Goal: Register for event/course

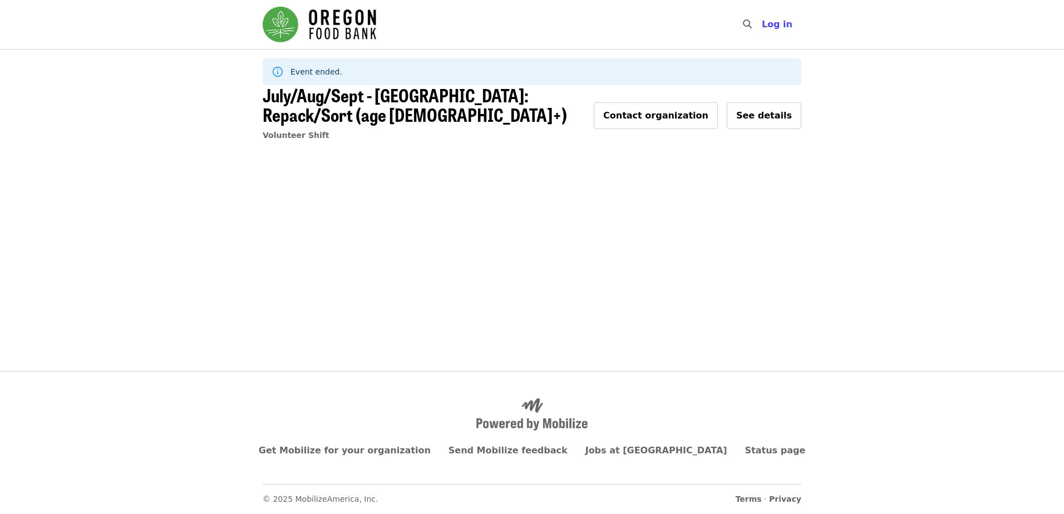
click at [522, 100] on span "July/Aug/Sept - [GEOGRAPHIC_DATA]: Repack/Sort (age [DEMOGRAPHIC_DATA]+)" at bounding box center [415, 105] width 305 height 46
click at [783, 111] on span "See details" at bounding box center [765, 115] width 56 height 11
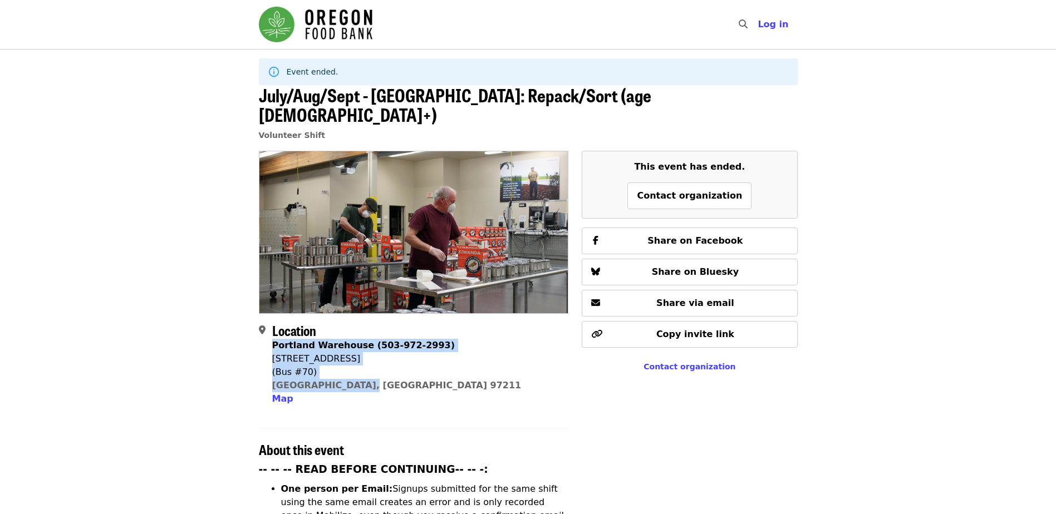
drag, startPoint x: 273, startPoint y: 328, endPoint x: 374, endPoint y: 365, distance: 107.6
click at [374, 365] on div "Portland Warehouse (503-972-2993) [STREET_ADDRESS] Map" at bounding box center [396, 372] width 249 height 67
drag, startPoint x: 368, startPoint y: 366, endPoint x: 274, endPoint y: 344, distance: 96.7
click at [274, 344] on div "Portland Warehouse (503-972-2993) [STREET_ADDRESS] Map" at bounding box center [396, 372] width 249 height 67
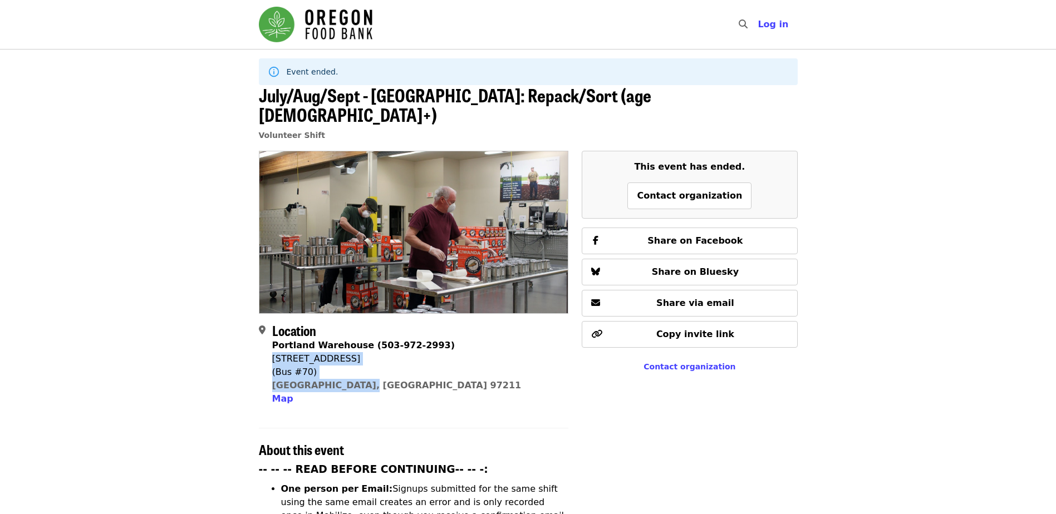
copy span "[STREET_ADDRESS]"
click at [320, 79] on div "Event ended." at bounding box center [313, 72] width 52 height 20
click at [335, 36] on img "Main navigation" at bounding box center [316, 25] width 114 height 36
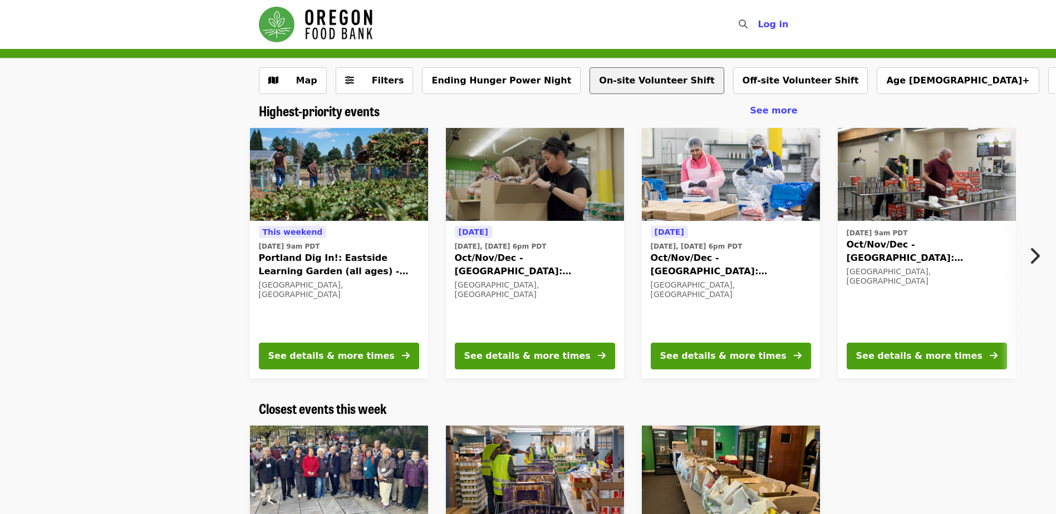
click at [611, 81] on button "On-site Volunteer Shift" at bounding box center [657, 80] width 134 height 27
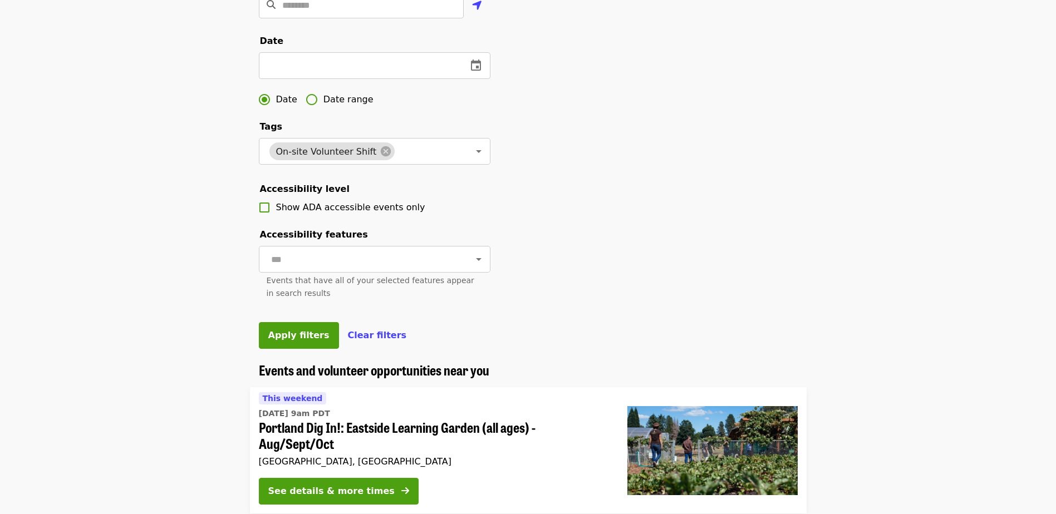
scroll to position [390, 0]
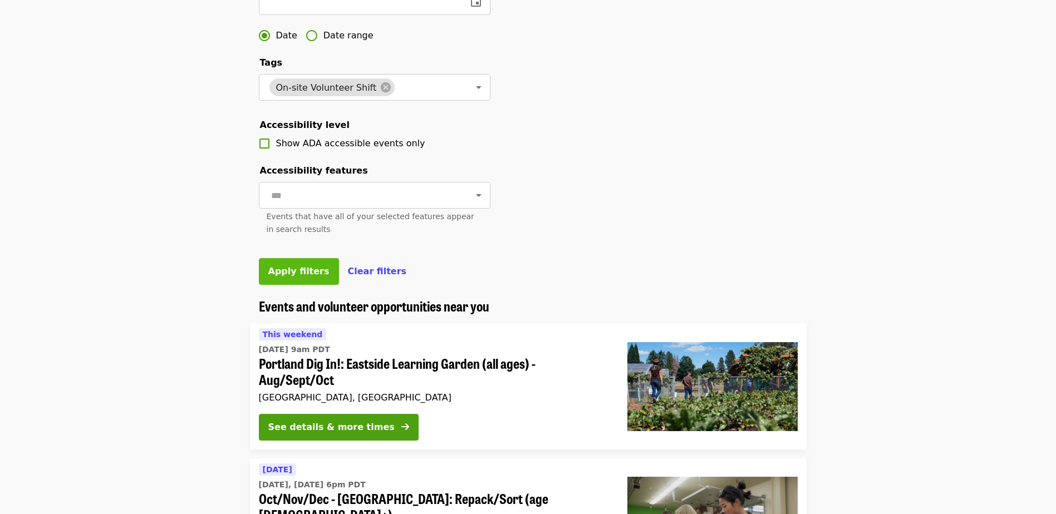
click at [299, 285] on button "Apply filters" at bounding box center [299, 271] width 80 height 27
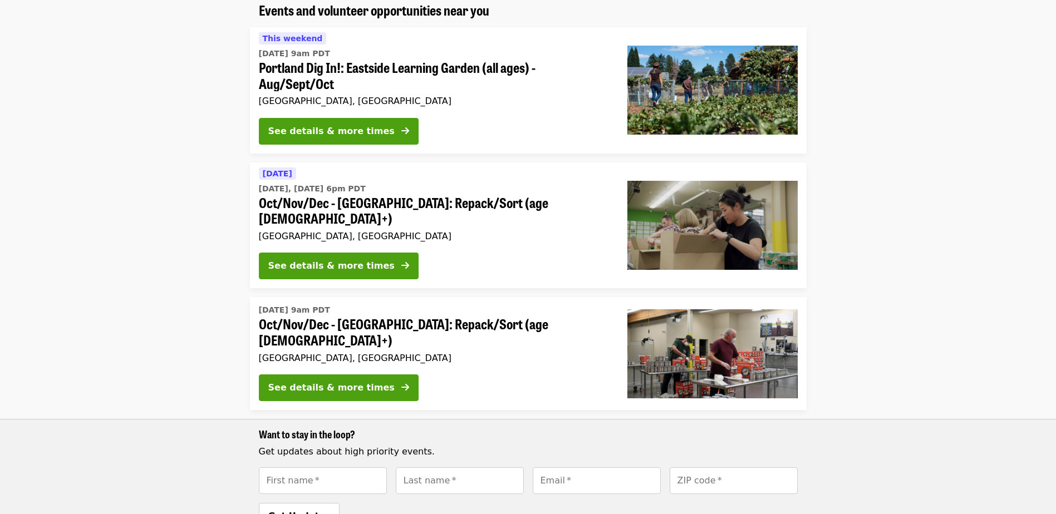
scroll to position [223, 0]
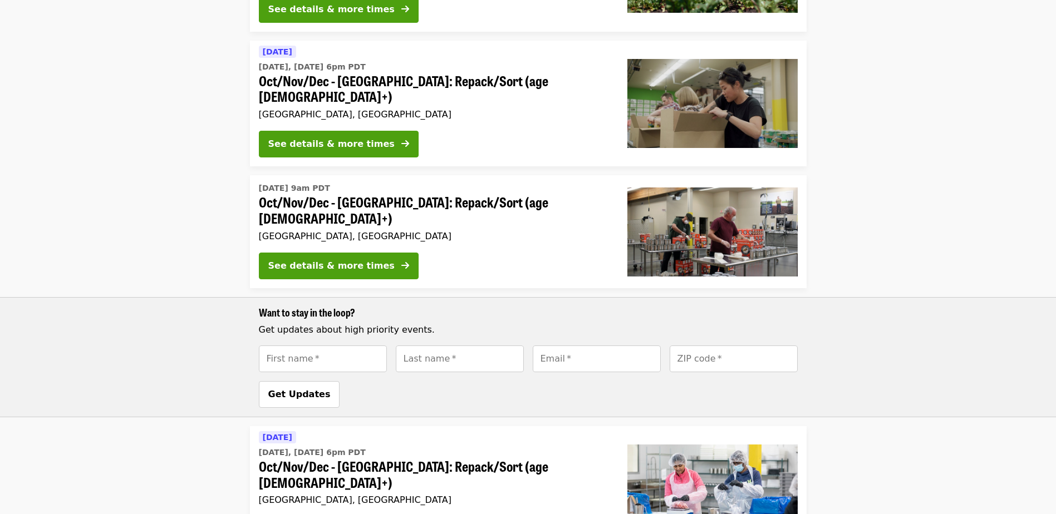
click at [394, 307] on div "Want to stay in the loop? Get updates about high priority events. First name   …" at bounding box center [528, 357] width 557 height 101
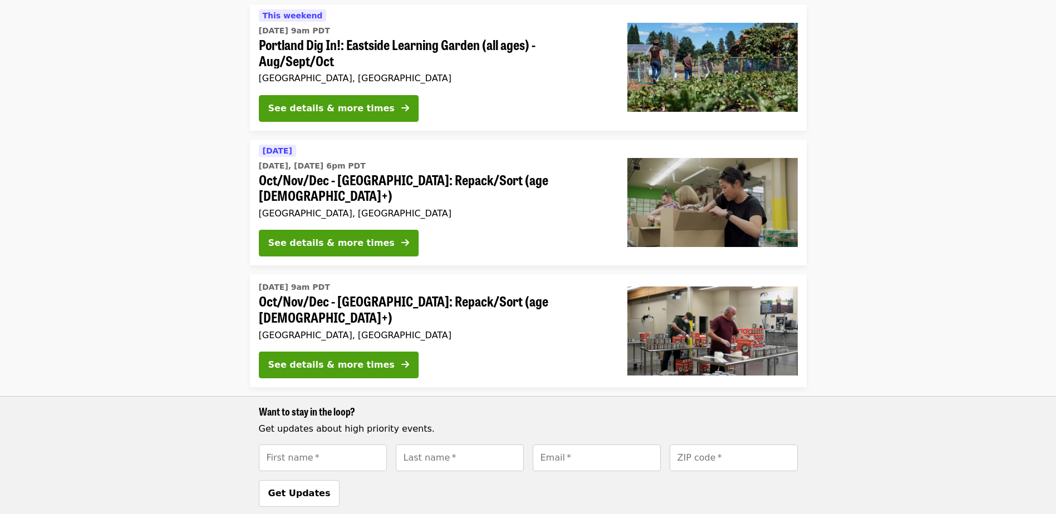
scroll to position [0, 0]
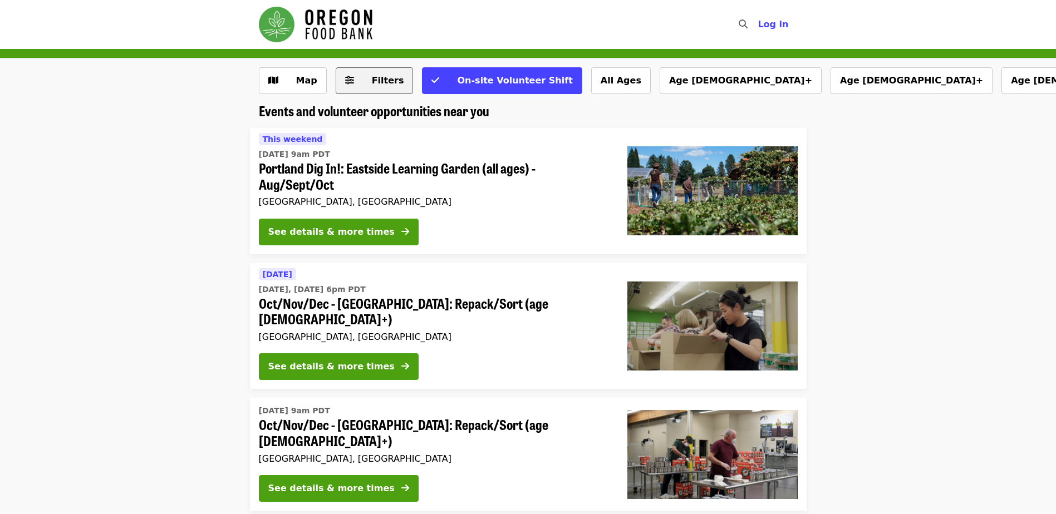
click at [362, 82] on span "Filters" at bounding box center [382, 80] width 43 height 13
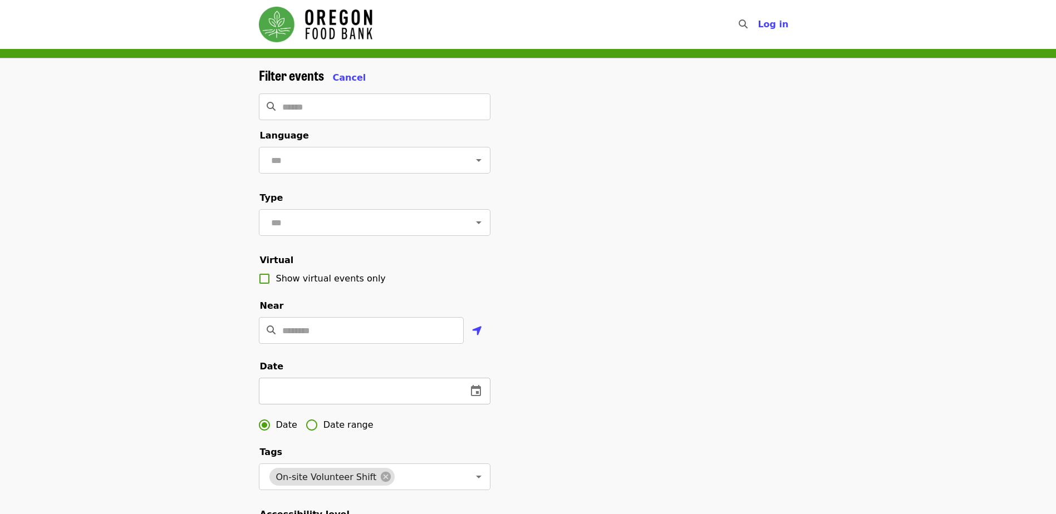
click at [469, 398] on icon "change date" at bounding box center [475, 391] width 13 height 13
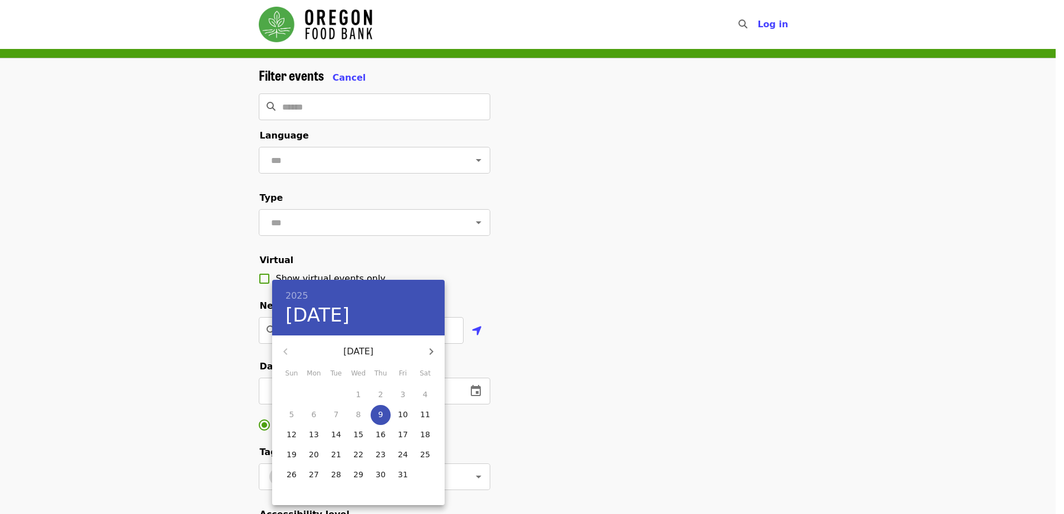
click at [380, 455] on p "23" at bounding box center [381, 454] width 10 height 11
type input "**********"
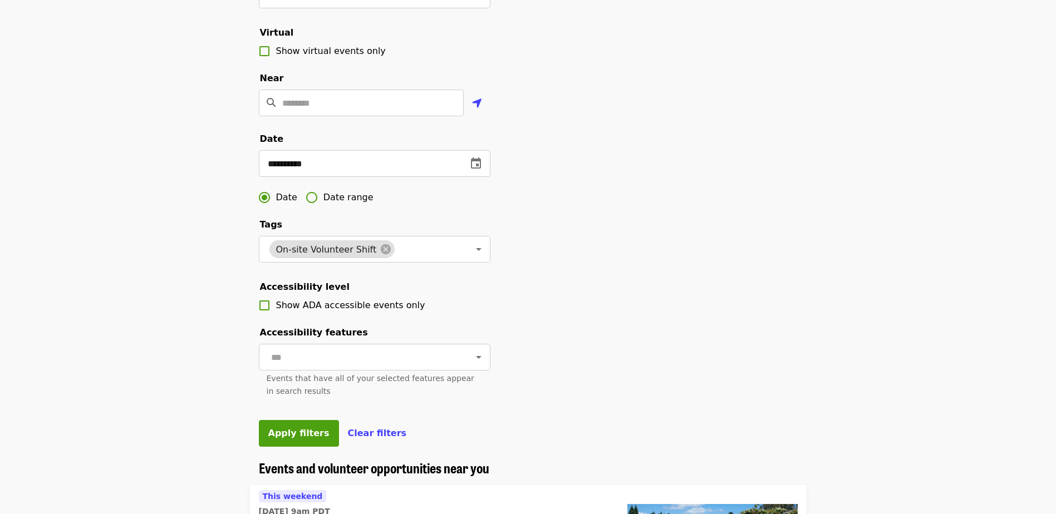
scroll to position [334, 0]
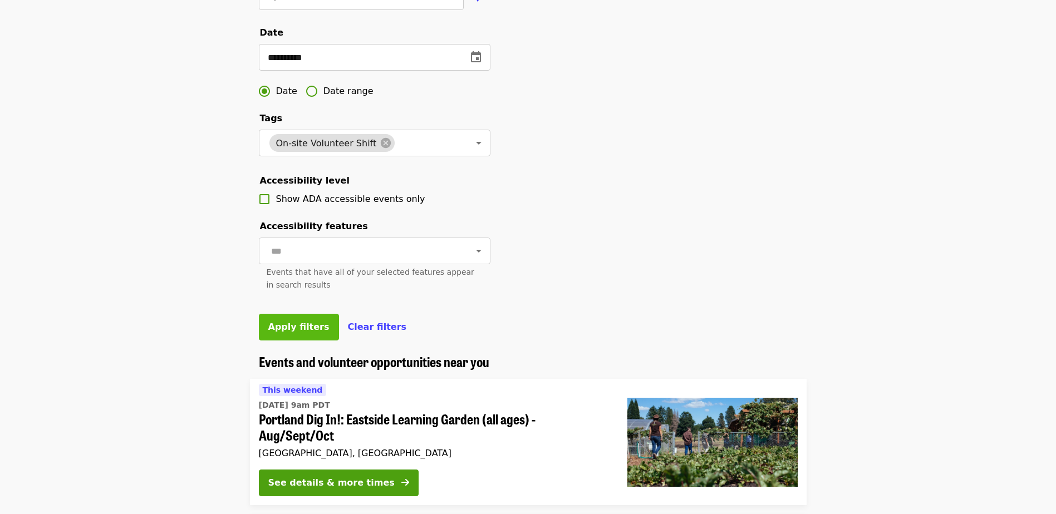
click at [301, 332] on span "Apply filters" at bounding box center [298, 327] width 61 height 11
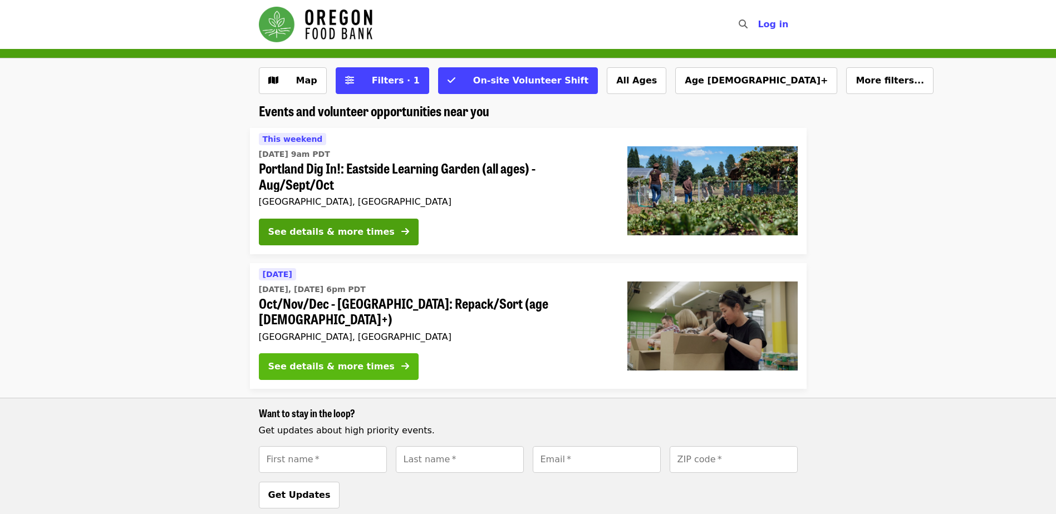
click at [401, 361] on icon "arrow-right icon" at bounding box center [405, 366] width 8 height 11
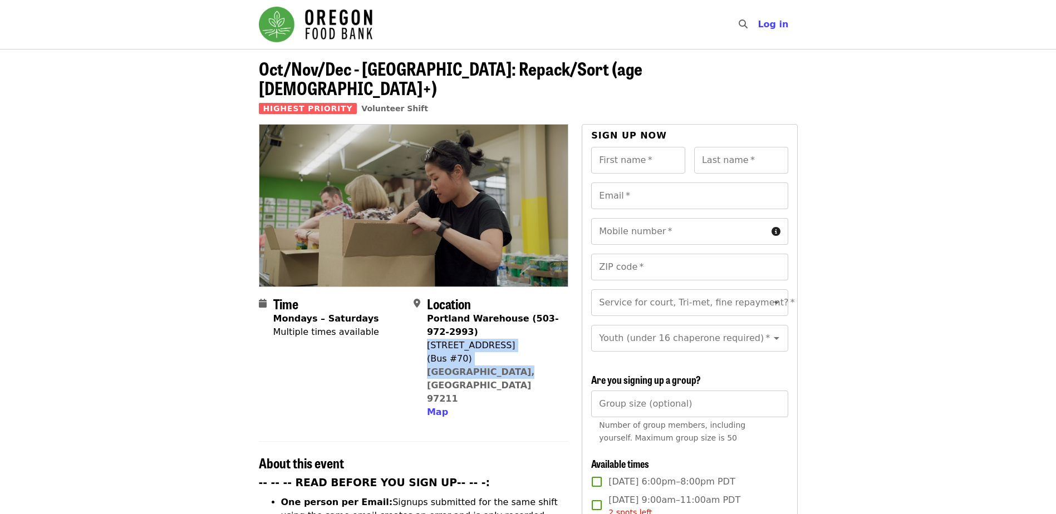
drag, startPoint x: 429, startPoint y: 326, endPoint x: 510, endPoint y: 351, distance: 84.9
click at [510, 351] on div "Portland Warehouse (503-972-2993) [STREET_ADDRESS] Map" at bounding box center [493, 365] width 133 height 107
copy span "[STREET_ADDRESS]"
